Goal: Information Seeking & Learning: Learn about a topic

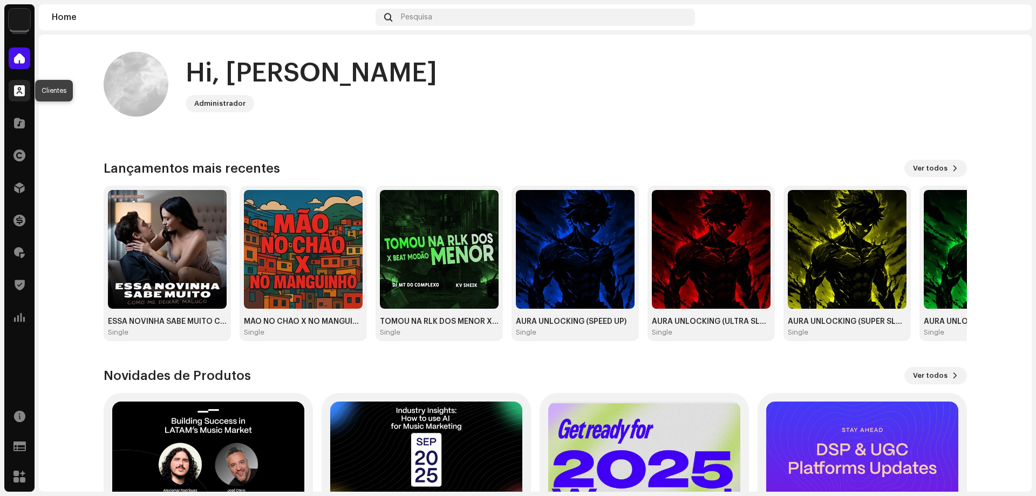
click at [21, 94] on span at bounding box center [19, 90] width 11 height 9
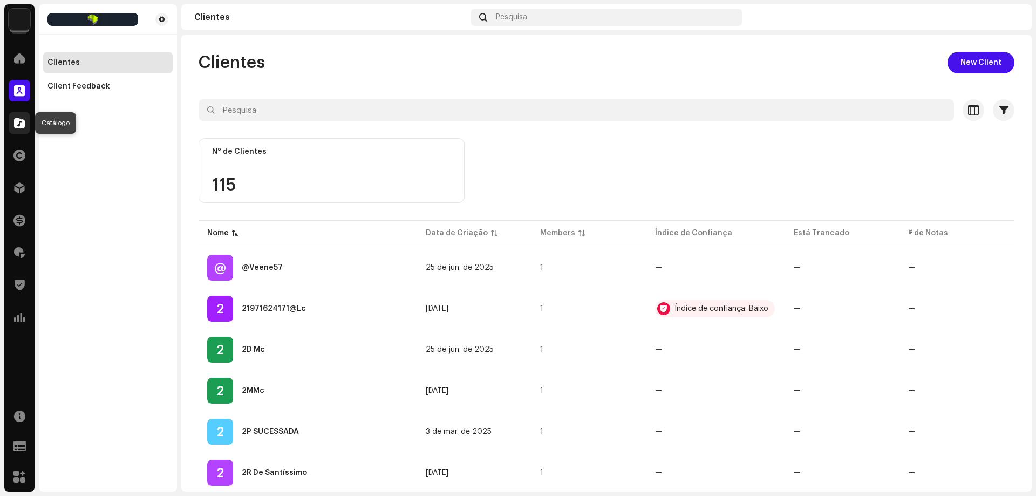
click at [22, 116] on div at bounding box center [20, 123] width 22 height 22
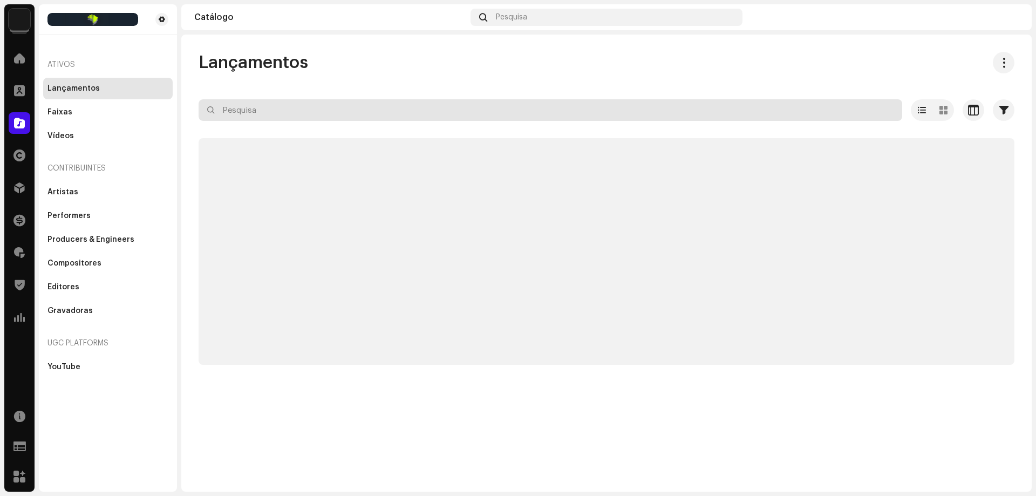
click at [241, 108] on input "text" at bounding box center [551, 110] width 704 height 22
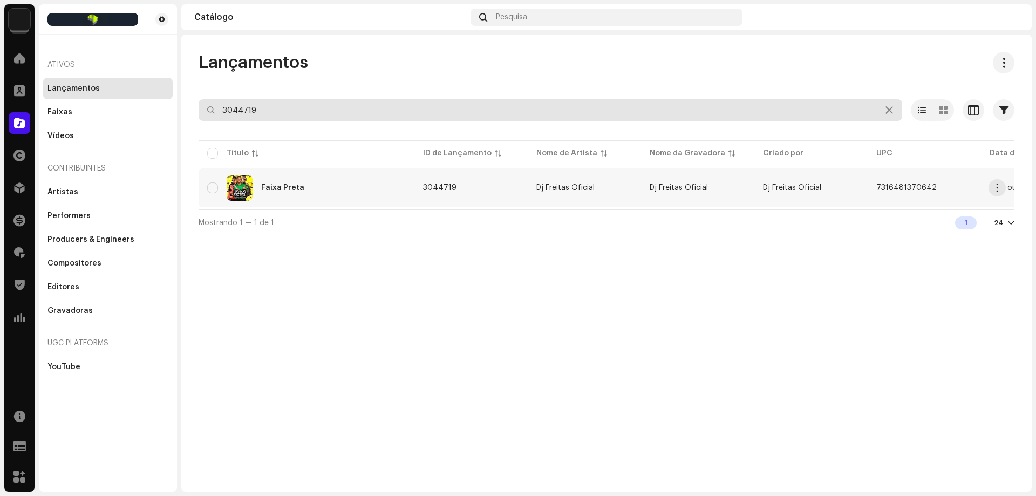
type input "3044719"
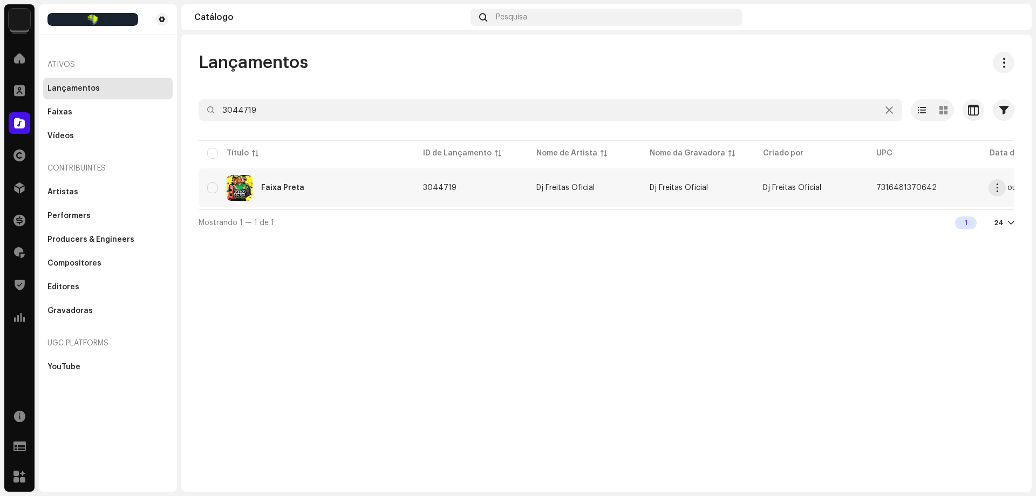
click at [485, 201] on td "3044719" at bounding box center [470, 187] width 113 height 39
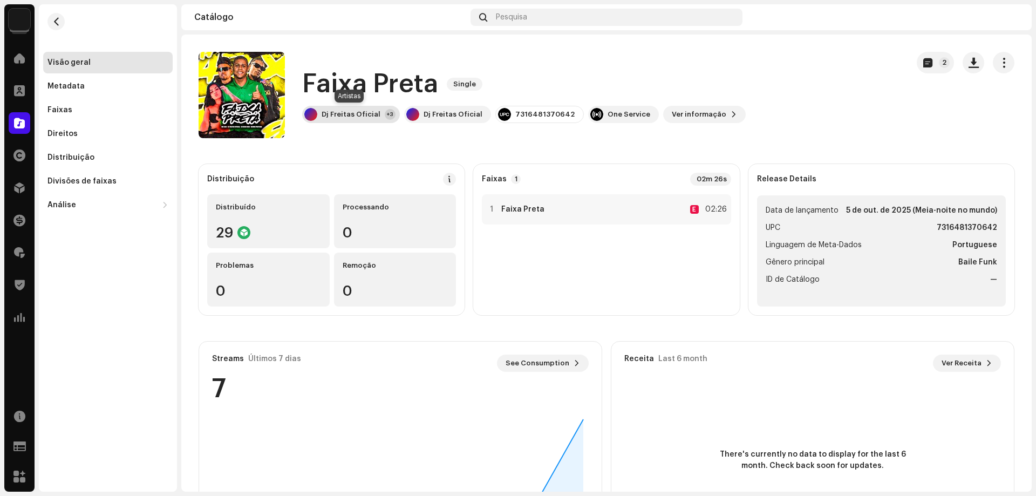
click at [361, 116] on div "Dj Freitas Oficial" at bounding box center [351, 114] width 59 height 9
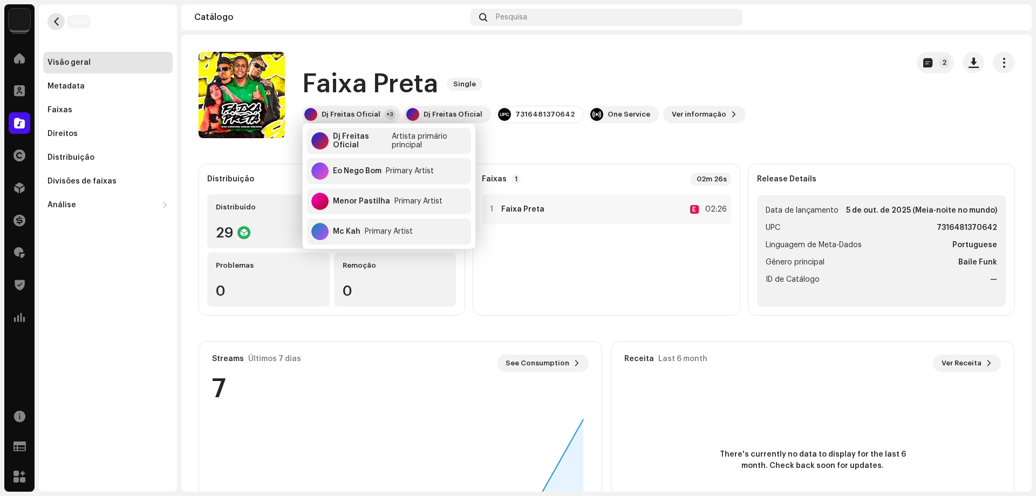
click at [57, 22] on span "button" at bounding box center [56, 21] width 8 height 9
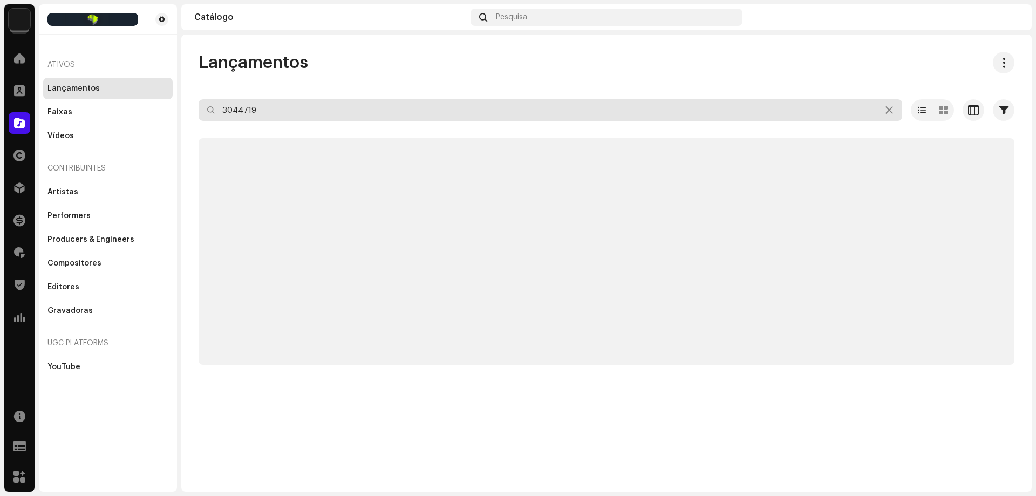
drag, startPoint x: 227, startPoint y: 105, endPoint x: 113, endPoint y: 96, distance: 114.2
click at [125, 96] on div "Brazilian Funk Home Clientes Catálogo Direitos Distribuição Finanças Royalties …" at bounding box center [518, 248] width 1036 height 496
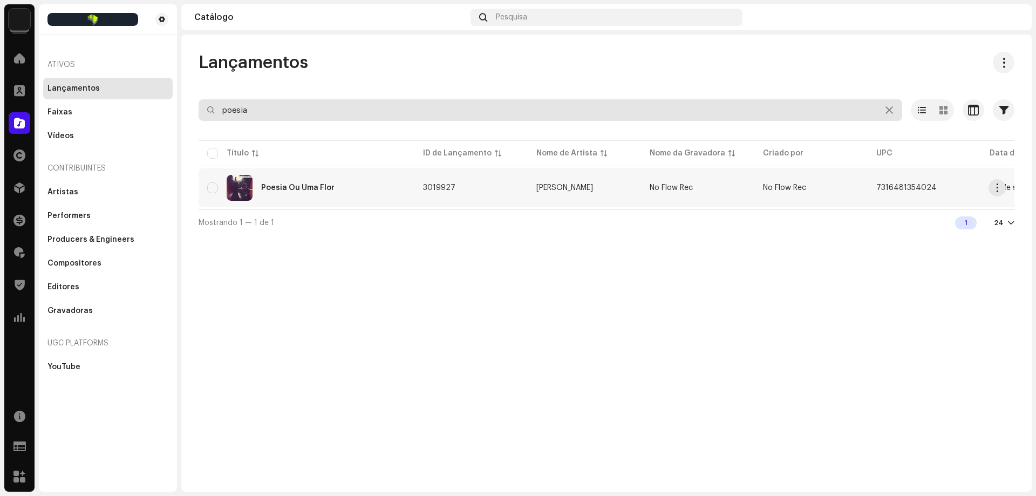
type input "poesia"
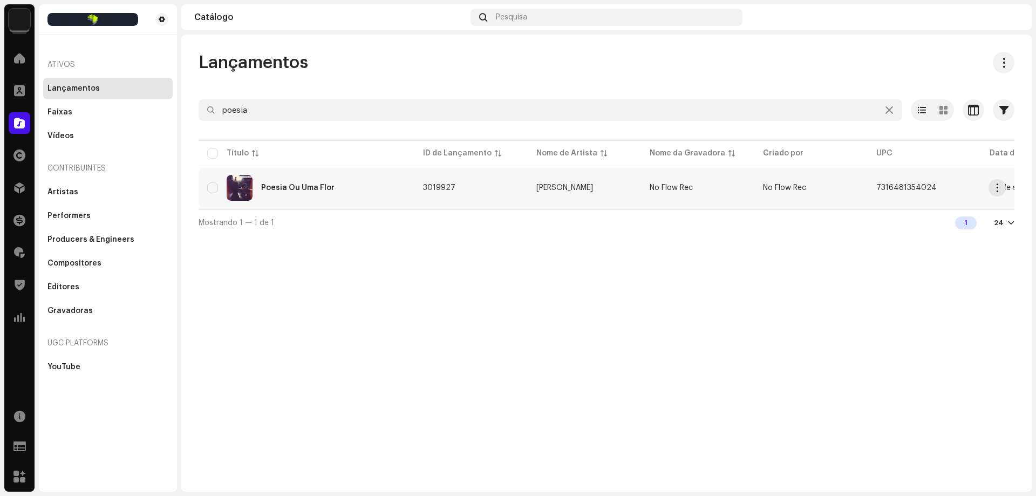
click at [347, 193] on div "Poesia Ou Uma Flor" at bounding box center [306, 188] width 199 height 26
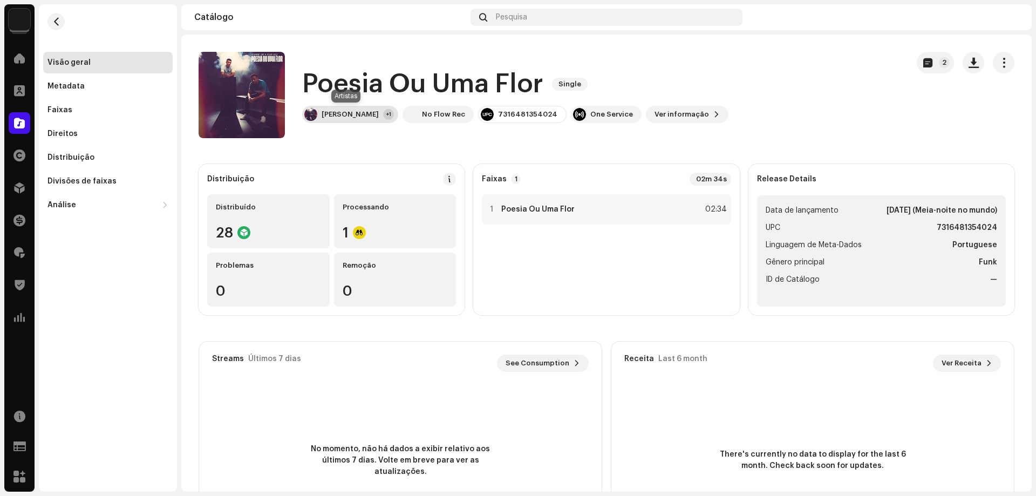
click at [355, 120] on div "[PERSON_NAME] +1" at bounding box center [350, 114] width 96 height 17
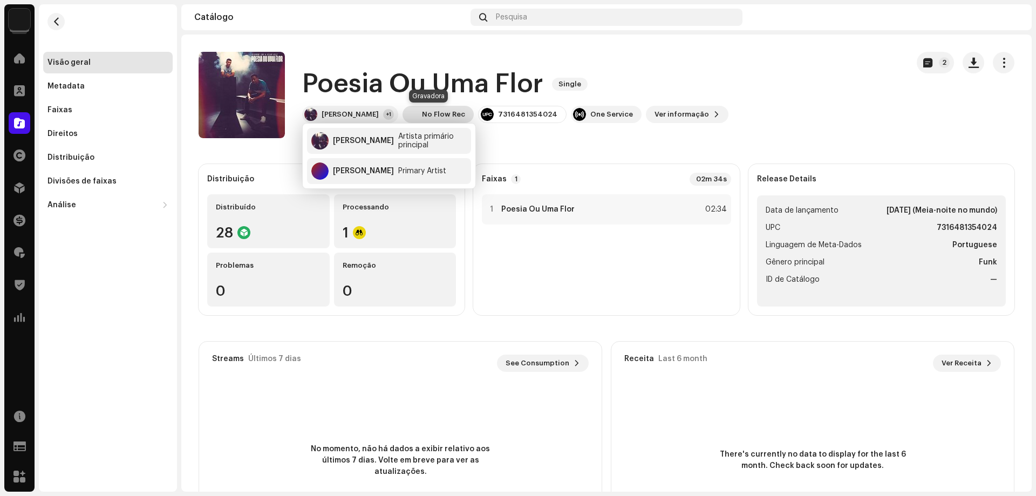
click at [425, 114] on div "No Flow Rec" at bounding box center [443, 114] width 43 height 9
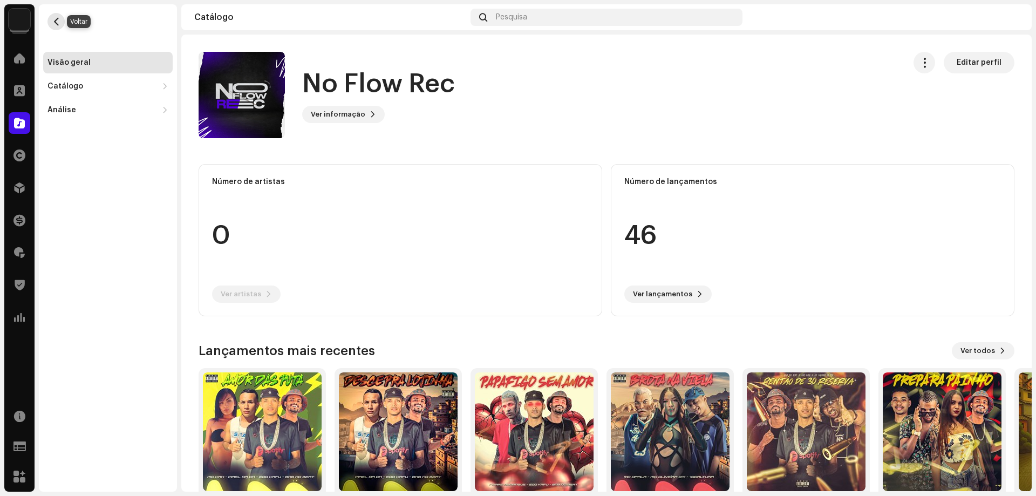
click at [51, 19] on button "button" at bounding box center [55, 21] width 17 height 17
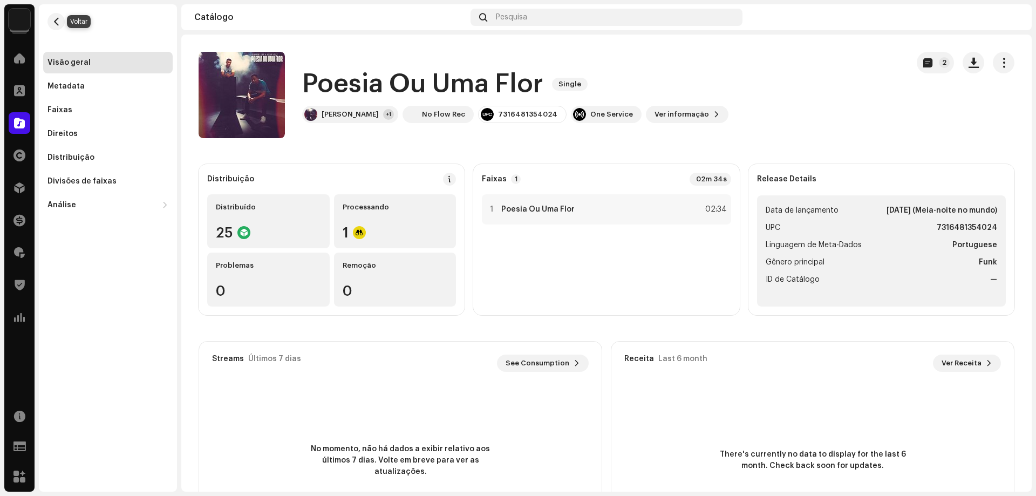
click at [51, 19] on button "button" at bounding box center [55, 21] width 17 height 17
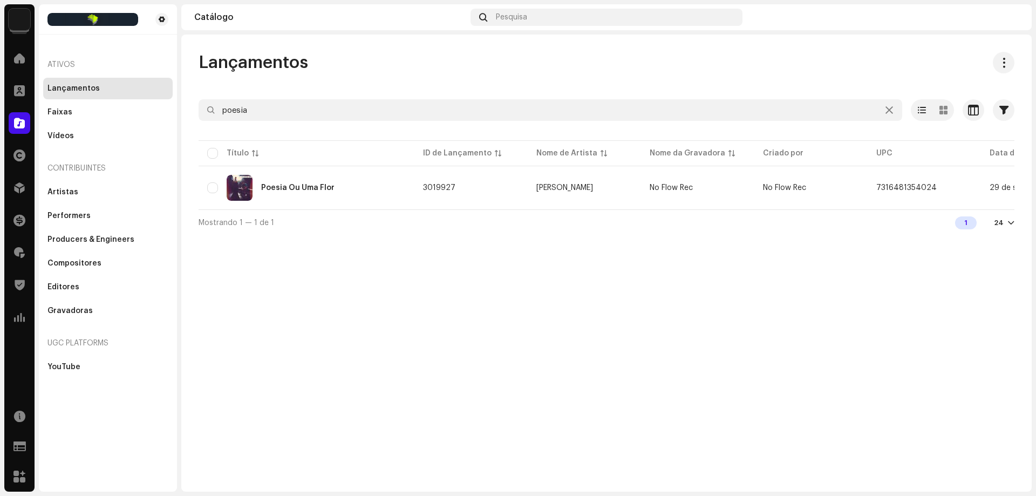
click at [51, 19] on img at bounding box center [92, 19] width 91 height 13
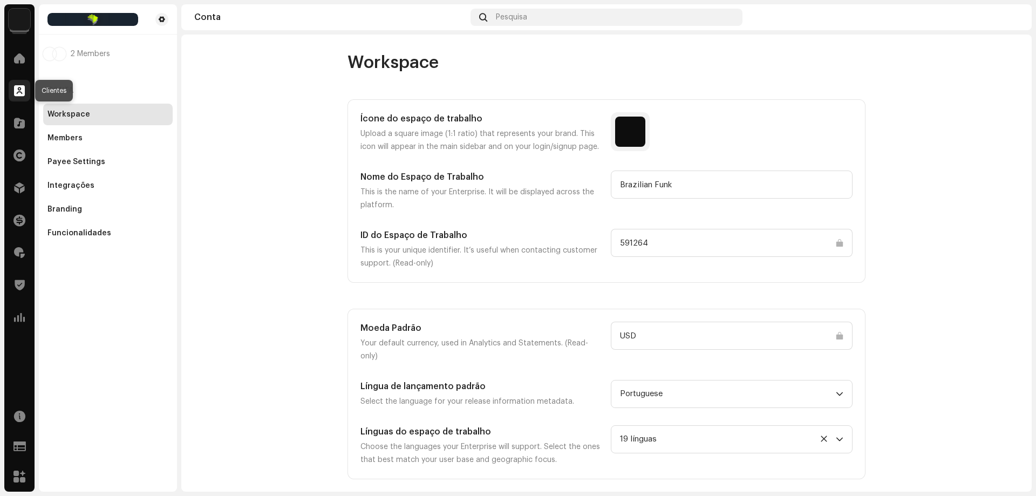
click at [19, 89] on span at bounding box center [19, 90] width 11 height 9
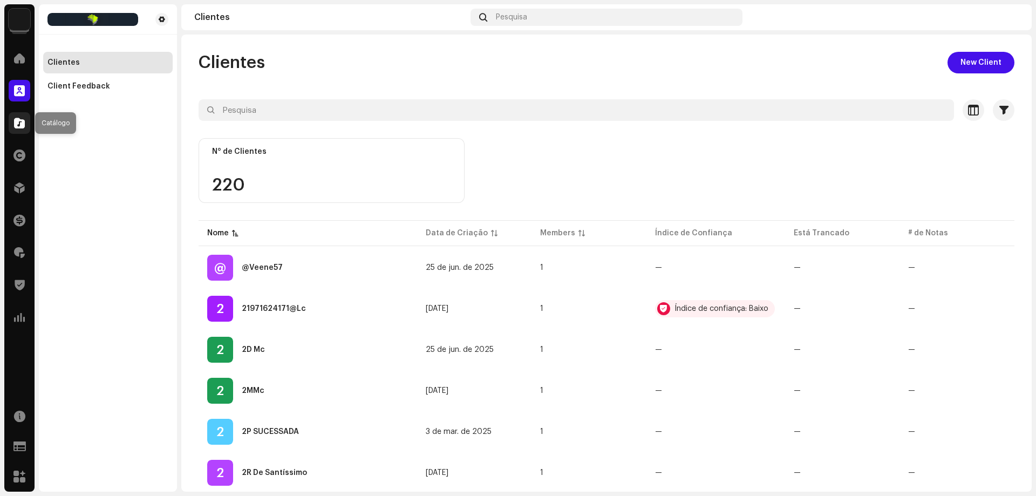
click at [24, 119] on span at bounding box center [19, 123] width 11 height 9
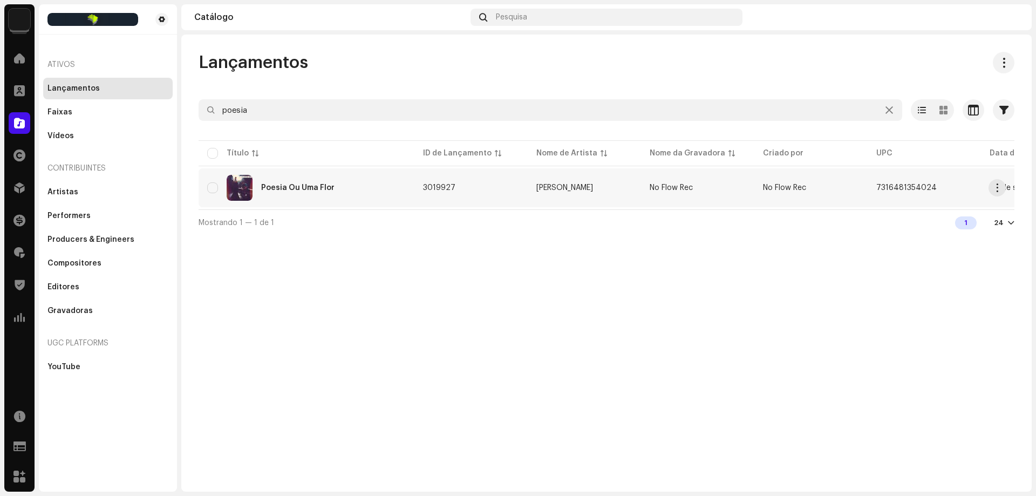
click at [311, 189] on div "Poesia Ou Uma Flor" at bounding box center [297, 188] width 73 height 8
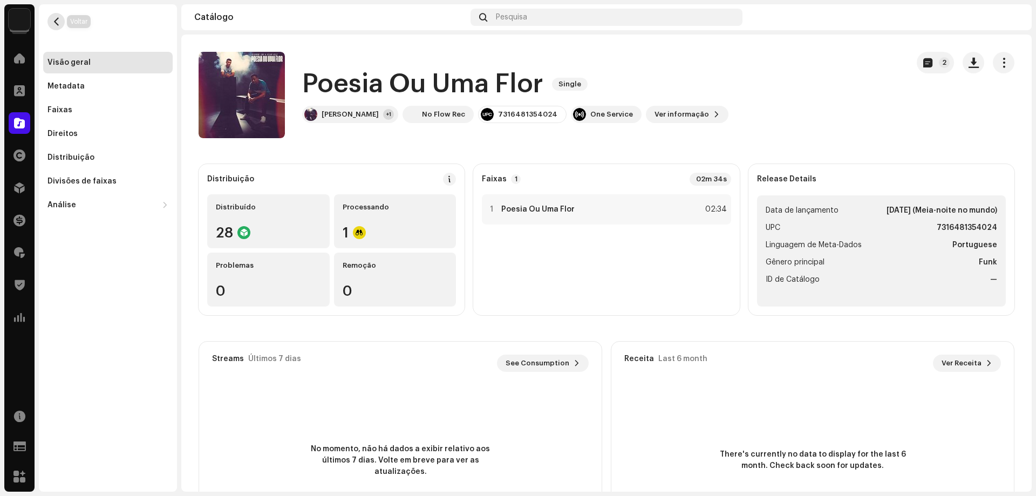
click at [50, 22] on button "button" at bounding box center [55, 21] width 17 height 17
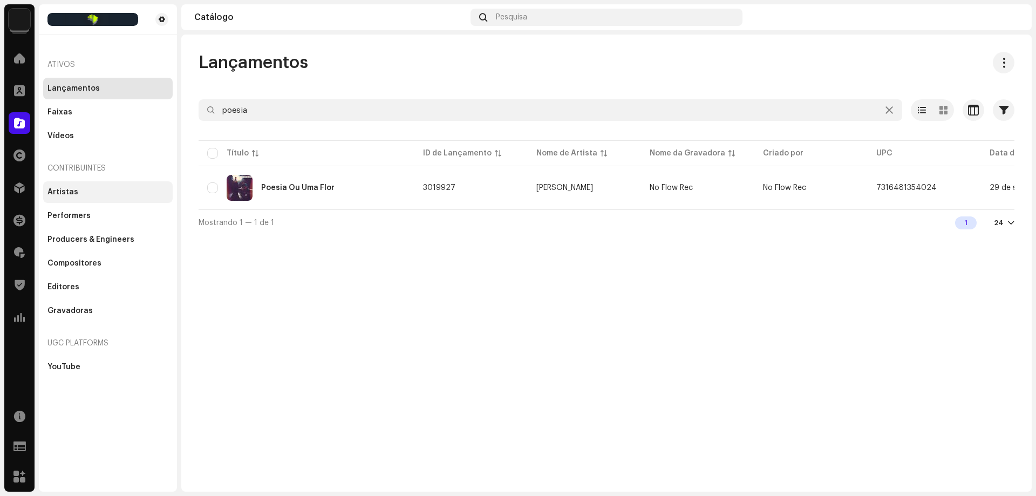
click at [85, 192] on div "Artistas" at bounding box center [107, 192] width 121 height 9
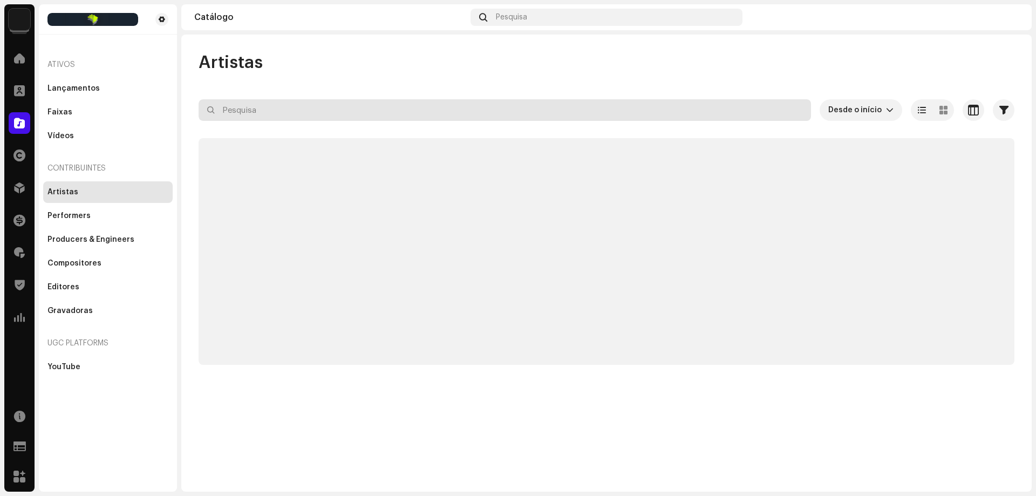
click at [268, 108] on input "text" at bounding box center [505, 110] width 613 height 22
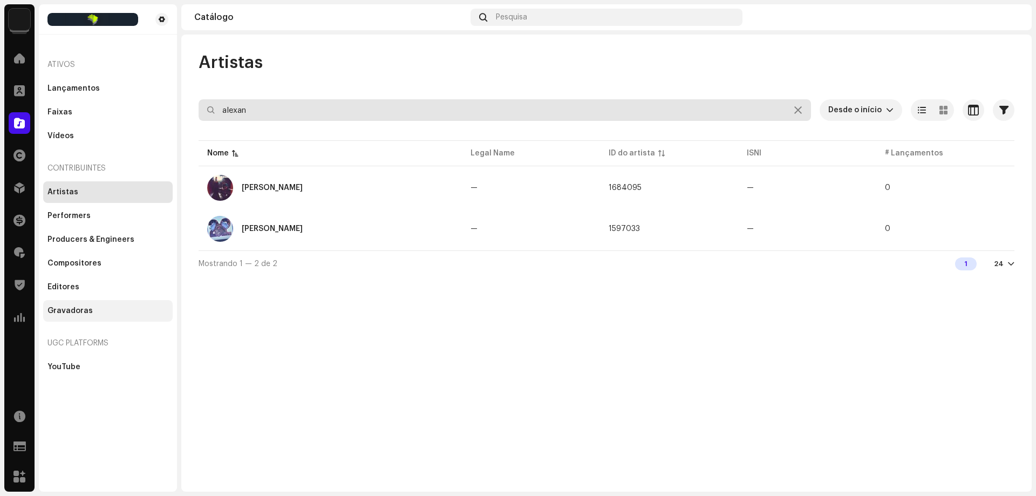
type input "alexan"
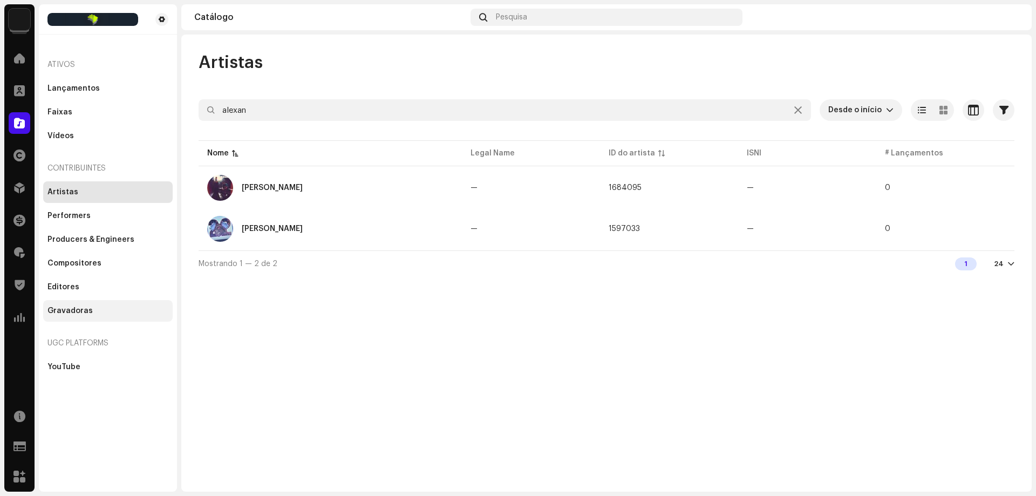
click at [101, 306] on div "Gravadoras" at bounding box center [108, 311] width 130 height 22
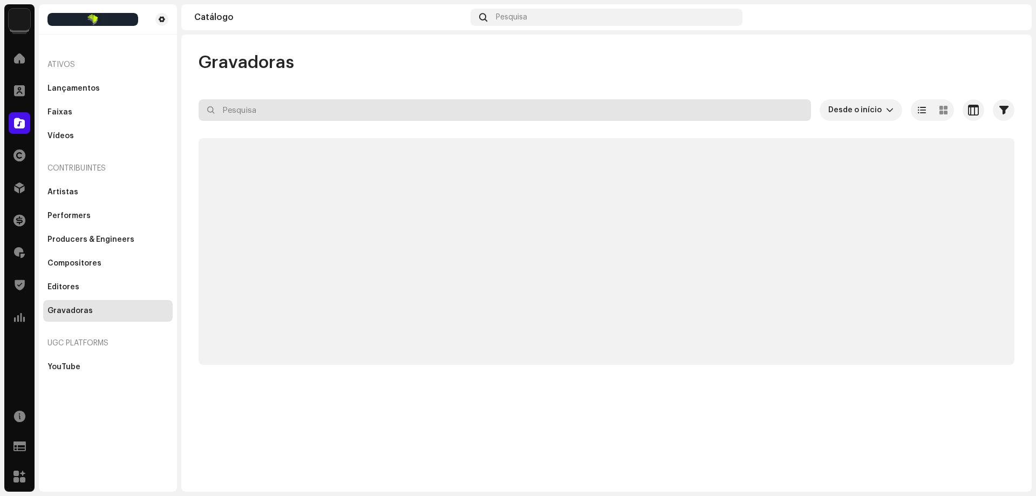
click at [280, 107] on input "text" at bounding box center [505, 110] width 613 height 22
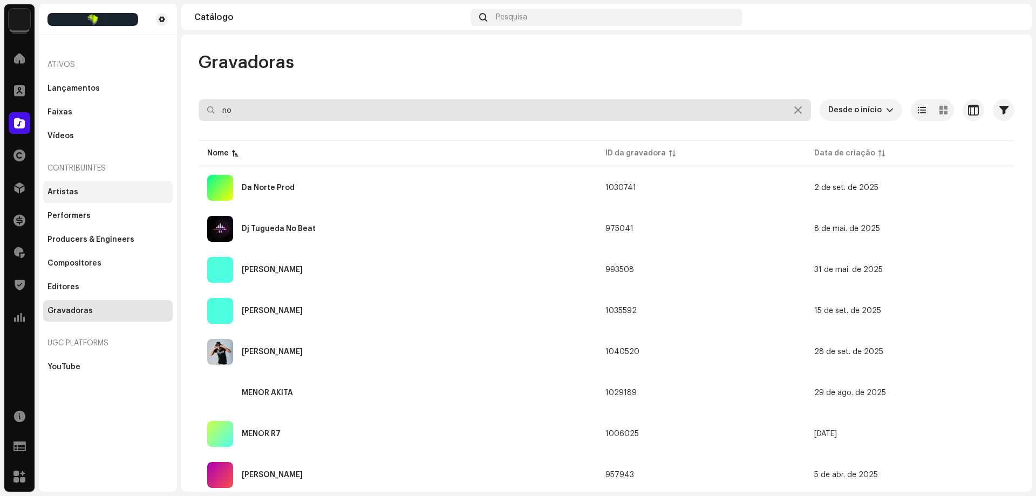
type input "no"
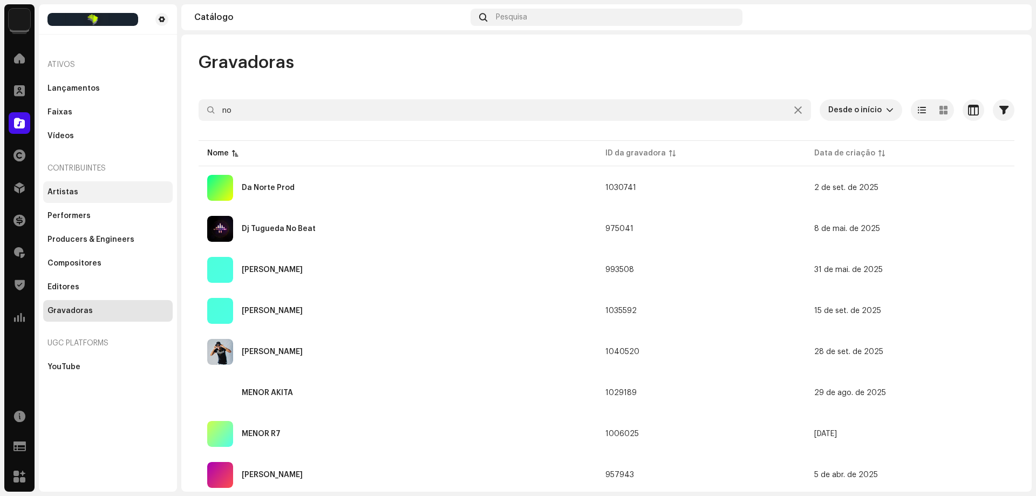
click at [77, 195] on div "Artistas" at bounding box center [107, 192] width 121 height 9
